Goal: Information Seeking & Learning: Learn about a topic

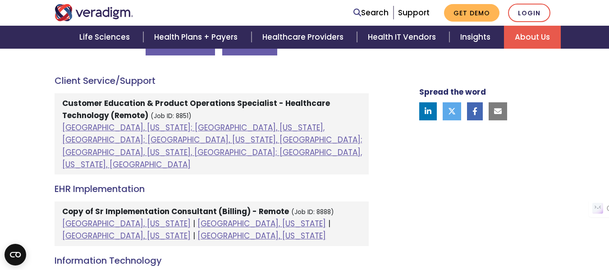
scroll to position [451, 0]
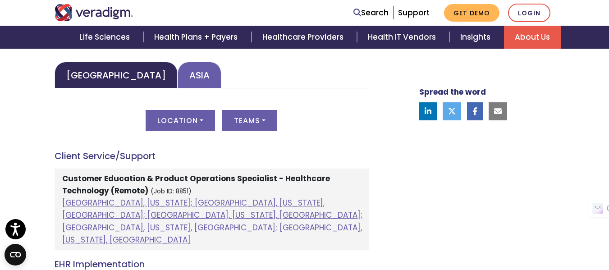
click at [178, 85] on link "Asia" at bounding box center [200, 75] width 44 height 27
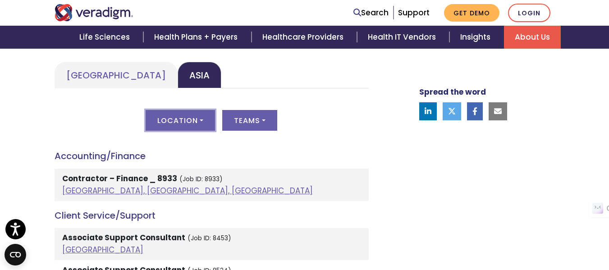
click at [176, 127] on button "Location" at bounding box center [180, 120] width 69 height 21
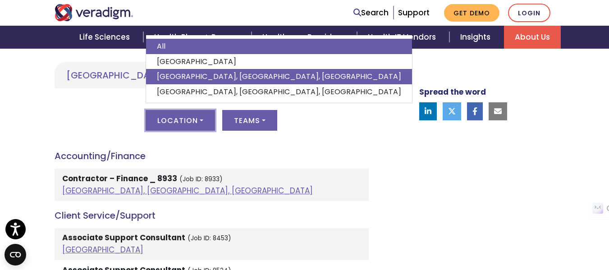
scroll to position [301, 0]
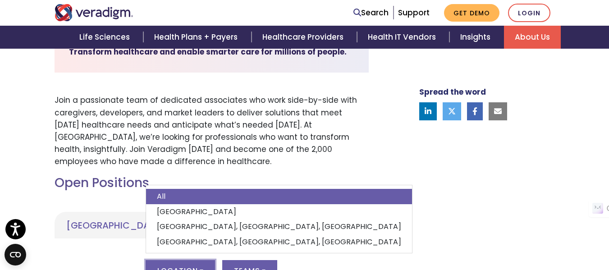
click at [300, 221] on ul "[GEOGRAPHIC_DATA] [GEOGRAPHIC_DATA]" at bounding box center [212, 225] width 314 height 27
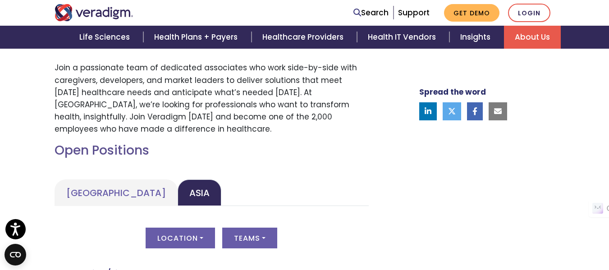
scroll to position [376, 0]
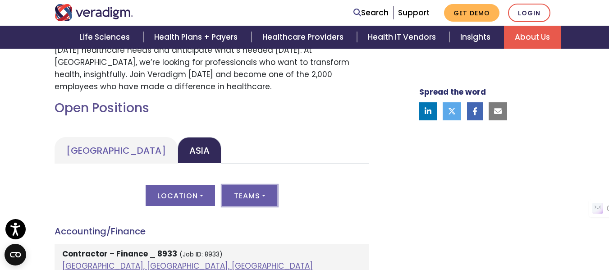
click at [261, 189] on button "Teams" at bounding box center [249, 195] width 55 height 21
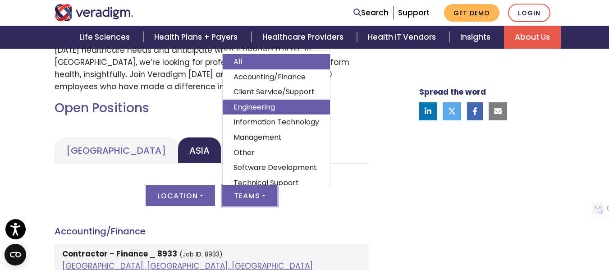
click at [279, 108] on link "Engineering" at bounding box center [276, 107] width 107 height 15
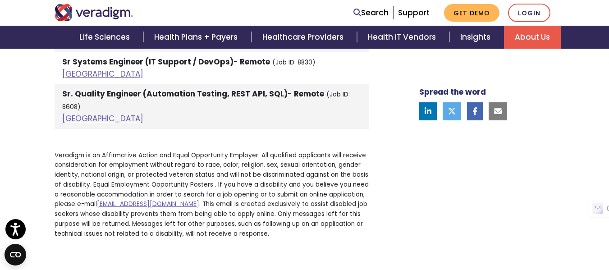
scroll to position [526, 0]
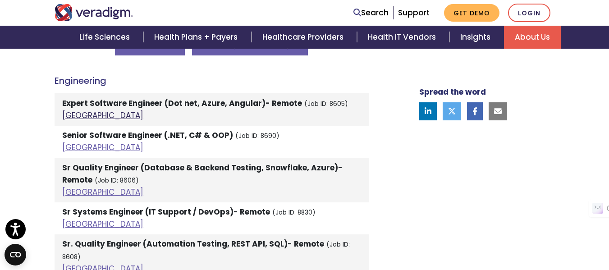
click at [75, 114] on link "[GEOGRAPHIC_DATA]" at bounding box center [102, 115] width 81 height 11
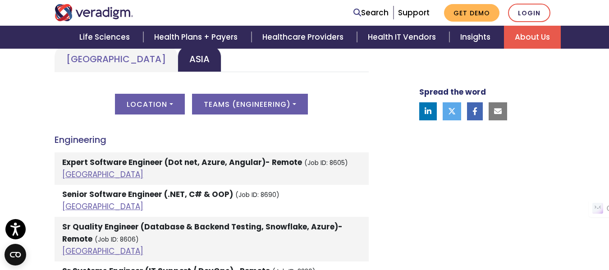
scroll to position [451, 0]
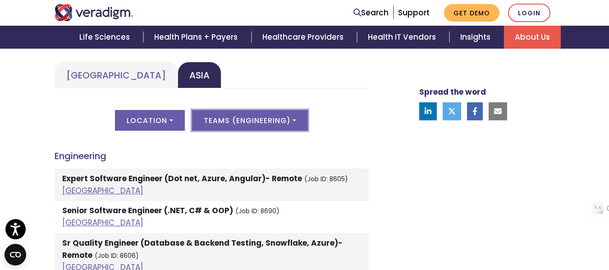
click at [256, 123] on button "Teams ( Engineering )" at bounding box center [250, 120] width 116 height 21
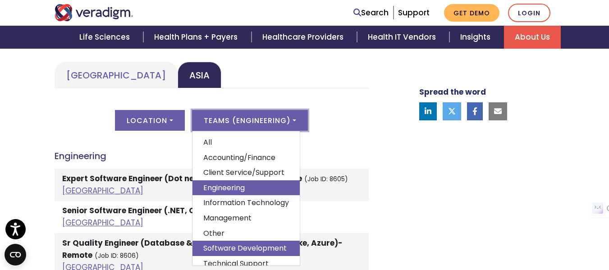
click at [232, 248] on link "Software Development" at bounding box center [246, 248] width 107 height 15
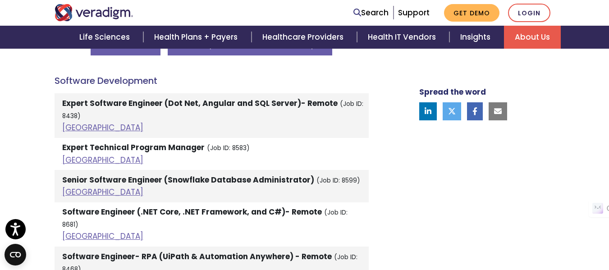
scroll to position [601, 0]
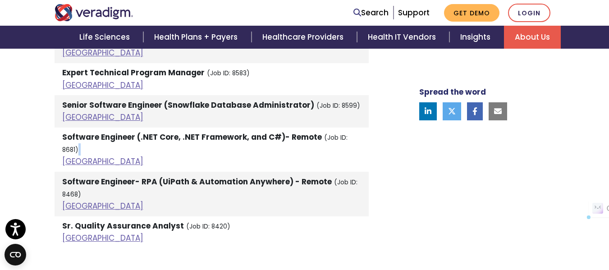
drag, startPoint x: 363, startPoint y: 138, endPoint x: 47, endPoint y: 144, distance: 316.1
click at [48, 144] on div "Open Positions [GEOGRAPHIC_DATA] [GEOGRAPHIC_DATA] [GEOGRAPHIC_DATA] Location A…" at bounding box center [212, 120] width 328 height 491
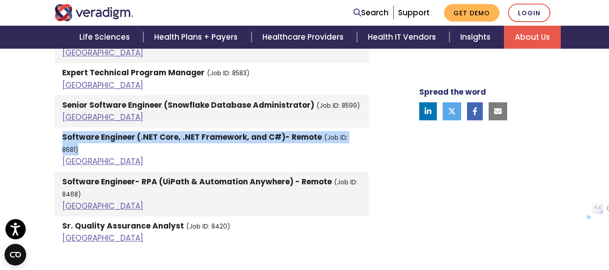
click at [64, 137] on li "Software Engineer (.NET Core, .NET Framework, and C#)- Remote (Job ID: 8681) [G…" at bounding box center [212, 150] width 314 height 45
copy li "Software Engineer (.NET Core, .NET Framework, and C#)- Remote (Job ID: 8681)"
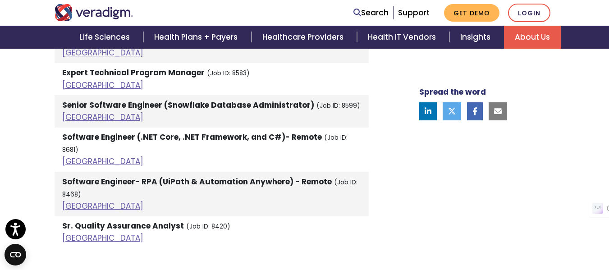
click at [41, 121] on div "Welcome to Veradigm Transform healthcare and enable smarter care for millions o…" at bounding box center [304, 45] width 609 height 714
